Goal: Information Seeking & Learning: Find contact information

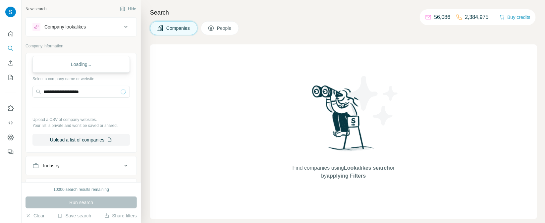
scroll to position [43, 0]
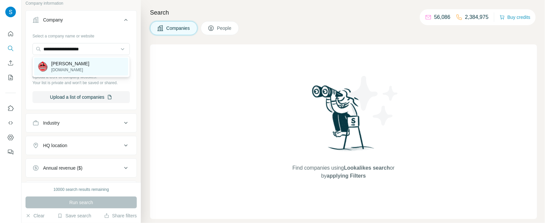
type input "**********"
click at [80, 71] on p "[DOMAIN_NAME]" at bounding box center [70, 70] width 38 height 6
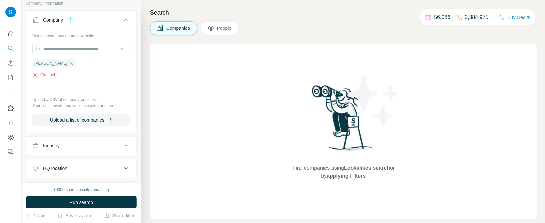
click at [93, 166] on div "HQ location" at bounding box center [77, 168] width 90 height 7
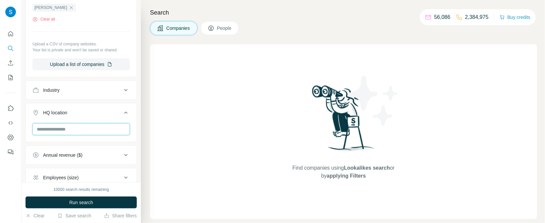
click at [76, 129] on input "text" at bounding box center [80, 129] width 97 height 12
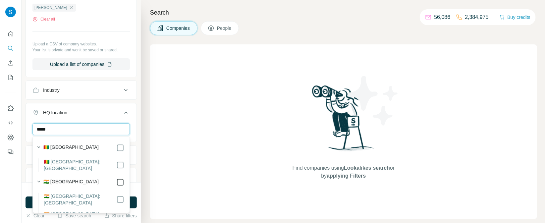
type input "*****"
click at [147, 53] on div "Search Companies People Find companies using Lookalikes search or by applying F…" at bounding box center [343, 111] width 404 height 223
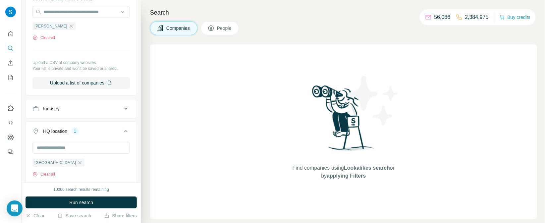
scroll to position [43, 0]
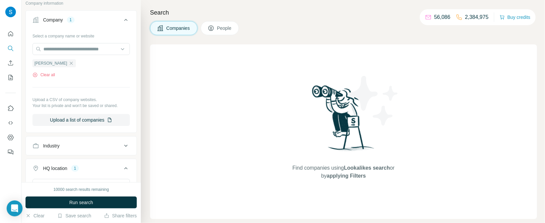
click at [209, 32] on button "People" at bounding box center [220, 28] width 38 height 14
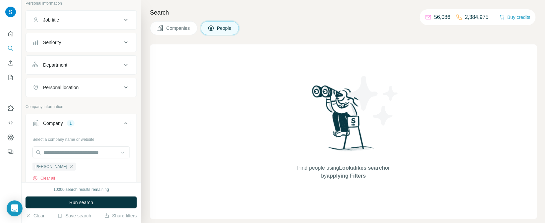
scroll to position [146, 0]
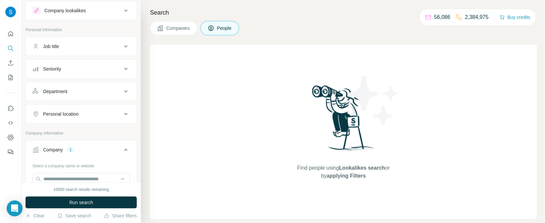
scroll to position [14, 0]
click at [87, 91] on div "Department" at bounding box center [77, 93] width 90 height 7
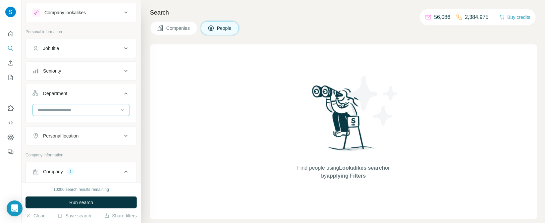
click at [79, 108] on input at bounding box center [78, 109] width 82 height 7
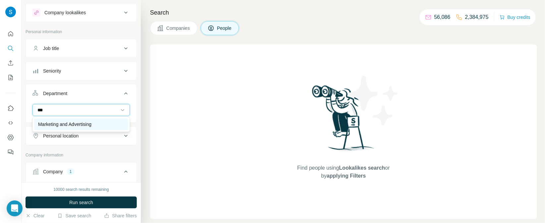
type input "***"
click at [48, 124] on p "Marketing and Advertising" at bounding box center [64, 124] width 53 height 7
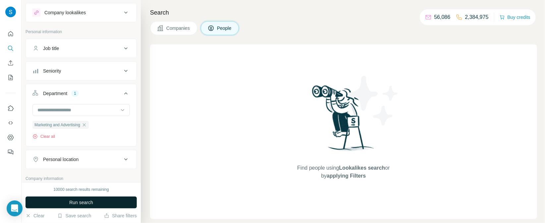
click at [79, 203] on span "Run search" at bounding box center [81, 202] width 24 height 7
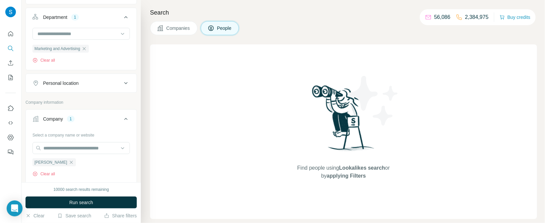
scroll to position [167, 0]
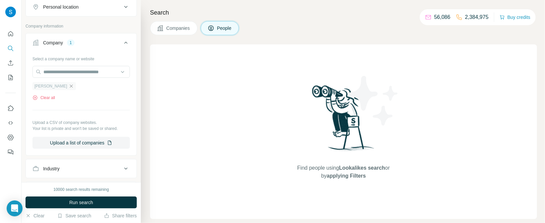
click at [74, 84] on icon "button" at bounding box center [71, 86] width 5 height 5
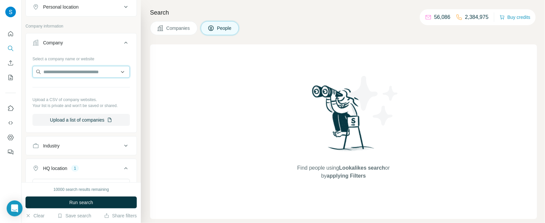
click at [70, 74] on input "text" at bounding box center [80, 72] width 97 height 12
paste input "**********"
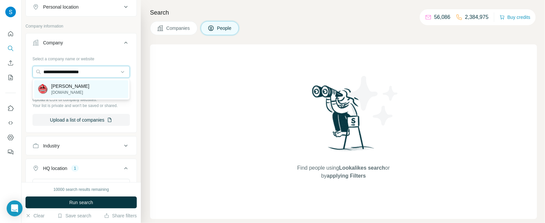
type input "**********"
click at [55, 96] on div "[PERSON_NAME] [DOMAIN_NAME]" at bounding box center [81, 89] width 94 height 18
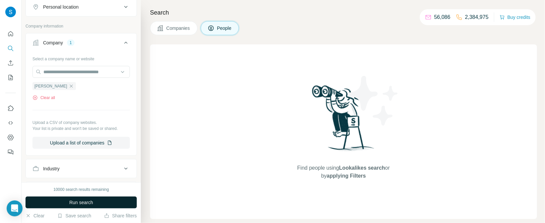
click at [93, 202] on button "Run search" at bounding box center [81, 203] width 111 height 12
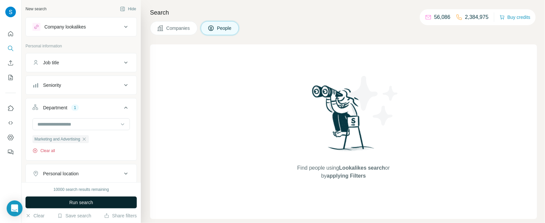
click at [38, 152] on button "Clear all" at bounding box center [43, 151] width 23 height 6
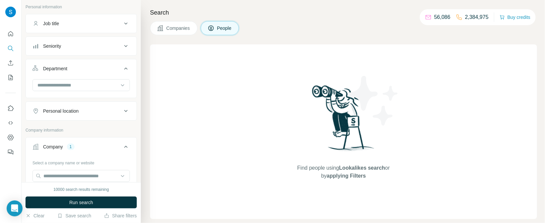
scroll to position [111, 0]
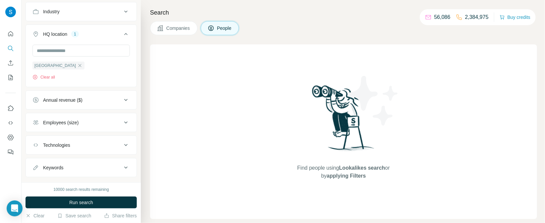
scroll to position [313, 0]
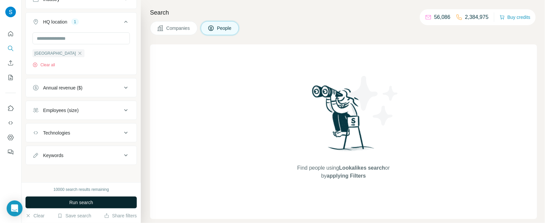
click at [72, 204] on span "Run search" at bounding box center [81, 202] width 24 height 7
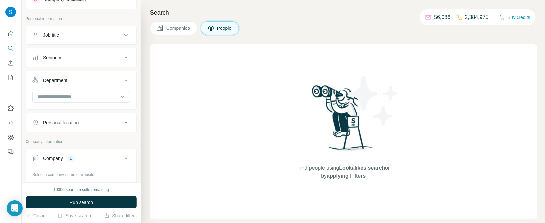
scroll to position [0, 0]
